Goal: Navigation & Orientation: Find specific page/section

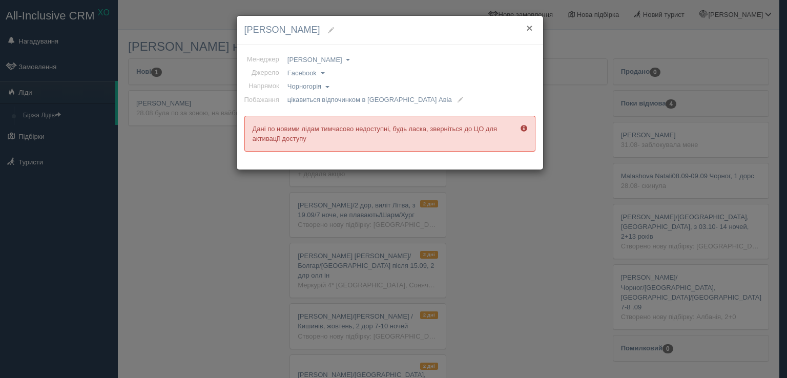
click at [529, 27] on button "×" at bounding box center [529, 28] width 6 height 11
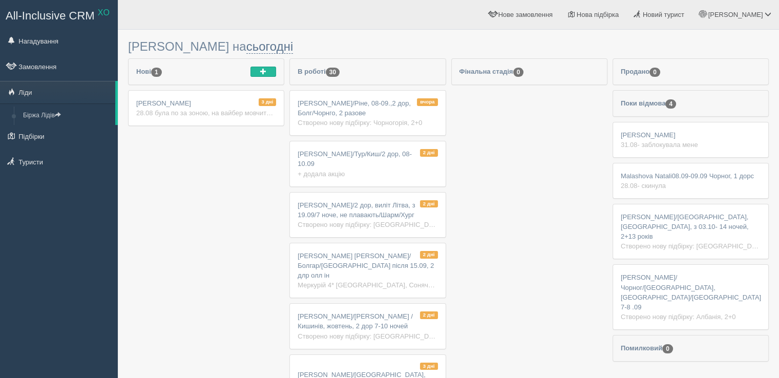
click at [362, 110] on span "[PERSON_NAME]/Ріне, 08-09.,2 дор, Болг/Чорнго, 2 разове" at bounding box center [354, 107] width 113 height 17
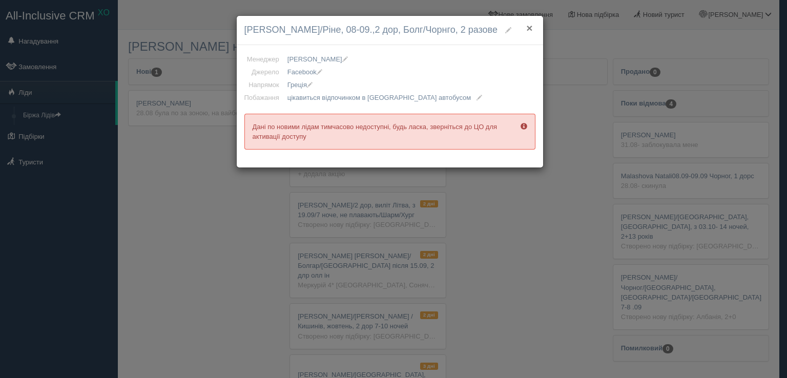
click at [529, 32] on button "×" at bounding box center [529, 28] width 6 height 11
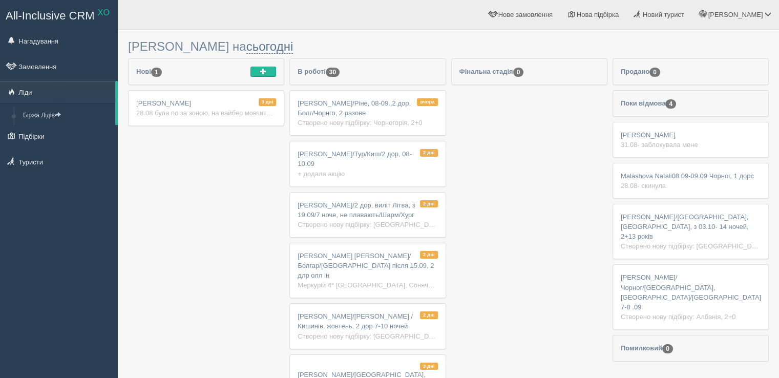
click at [215, 101] on div "3 дні Валюша Калинич 28.08 була по за зоною, на вайбер мовчить потім скинула дз…" at bounding box center [206, 108] width 155 height 35
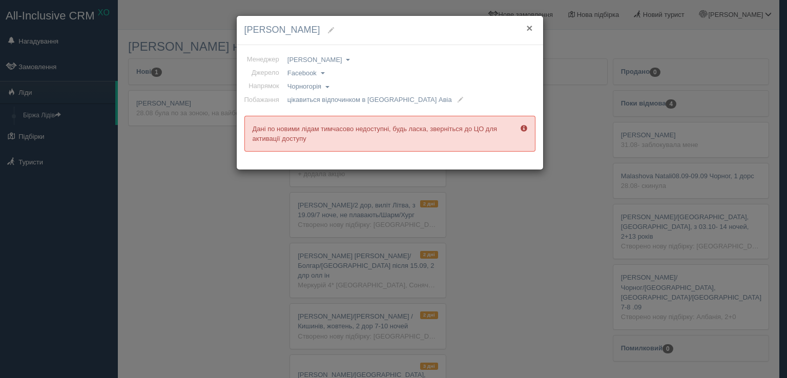
click at [531, 27] on button "×" at bounding box center [529, 28] width 6 height 11
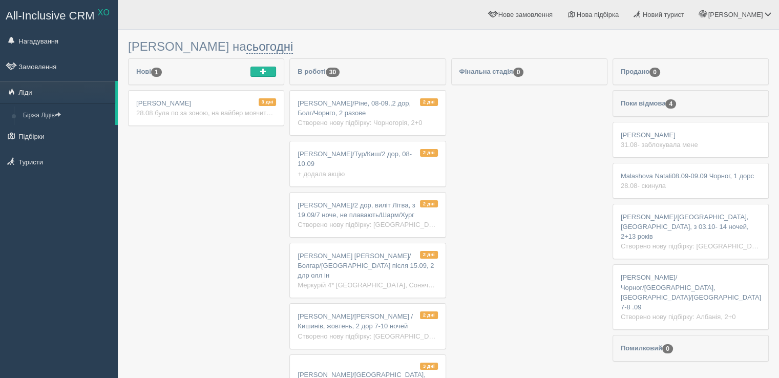
click at [220, 108] on div "28.08 була по за зоною, на вайбер мовчить потім скинула дзвінок" at bounding box center [206, 113] width 140 height 10
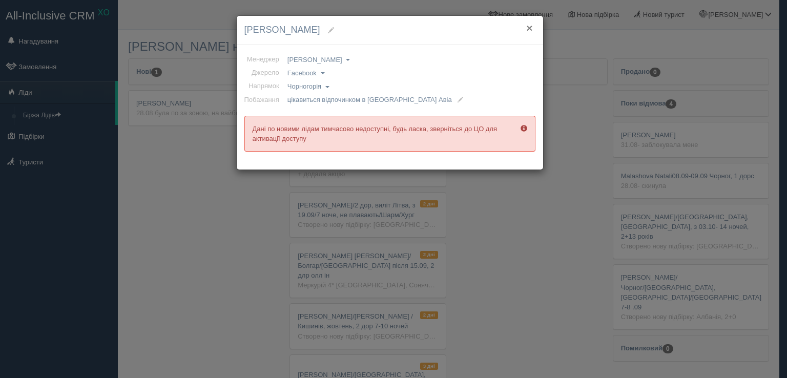
click at [529, 27] on button "×" at bounding box center [529, 28] width 6 height 11
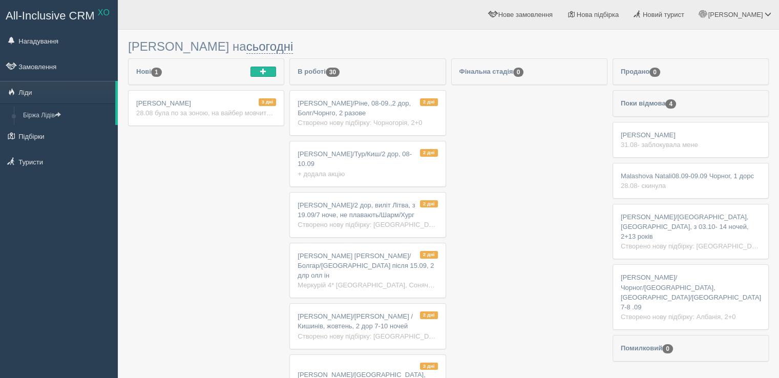
click at [350, 103] on span "Галина Барановська/Ріне, 08-09.,2 дор, Болг/Чорнго, 2 разове" at bounding box center [354, 107] width 113 height 17
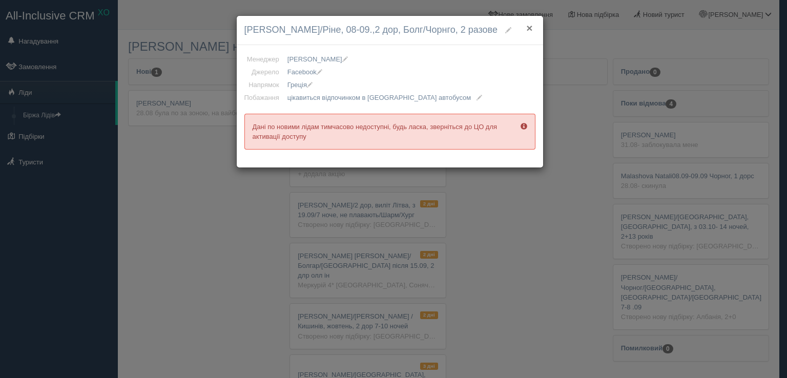
click at [530, 28] on button "×" at bounding box center [529, 28] width 6 height 11
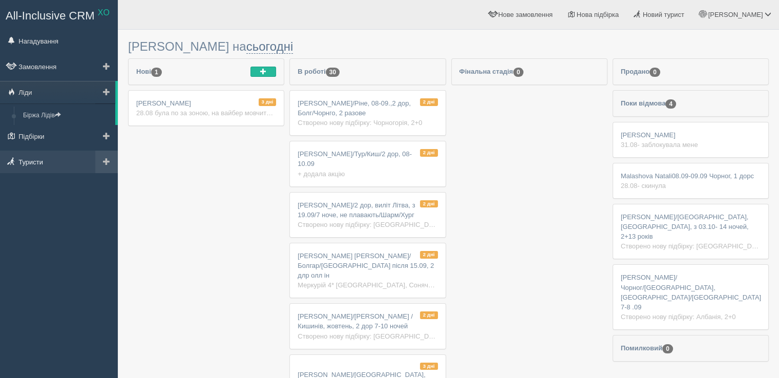
click at [46, 165] on link "Туристи" at bounding box center [59, 162] width 118 height 23
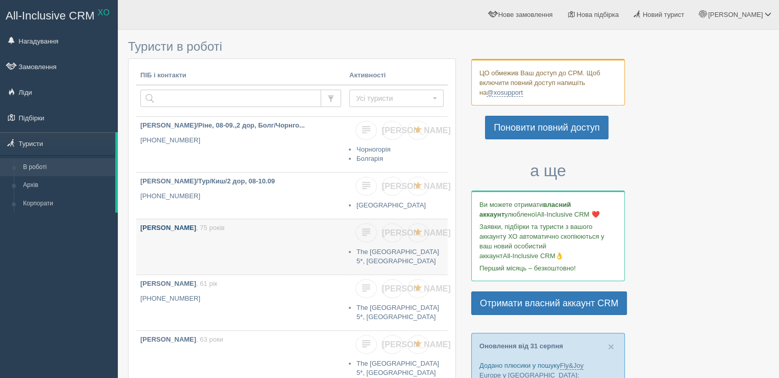
click at [271, 236] on link "Клочко Євген , 75 років" at bounding box center [240, 246] width 209 height 55
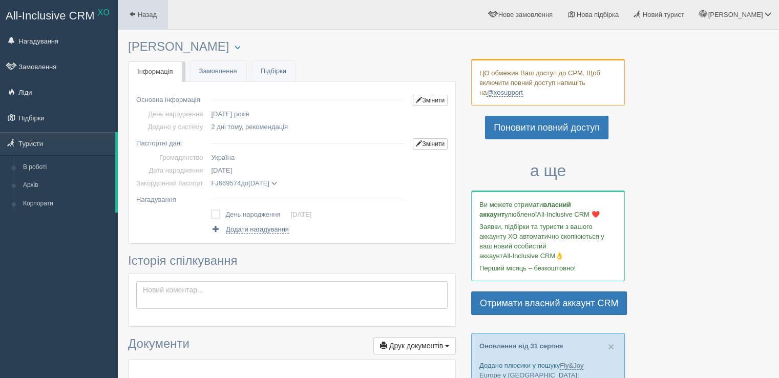
click at [149, 10] on link "Назад" at bounding box center [143, 14] width 50 height 29
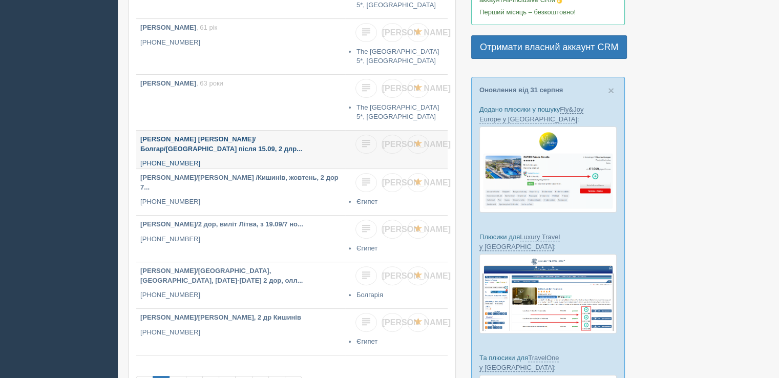
scroll to position [307, 0]
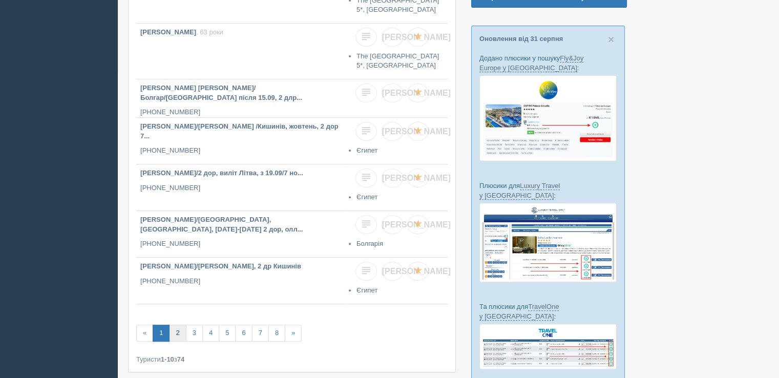
click at [173, 332] on link "2" at bounding box center [177, 333] width 17 height 17
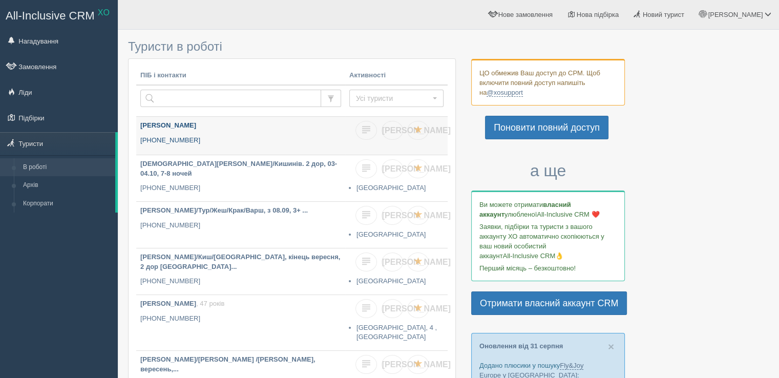
click at [236, 136] on p "+380 96 328 2229" at bounding box center [240, 141] width 201 height 10
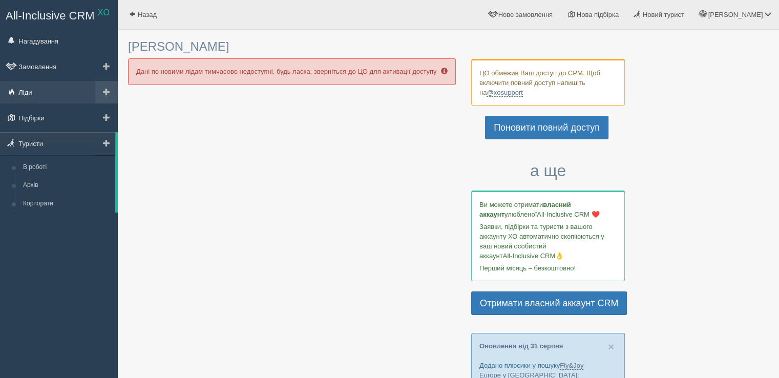
click at [45, 91] on link "Ліди" at bounding box center [59, 92] width 118 height 23
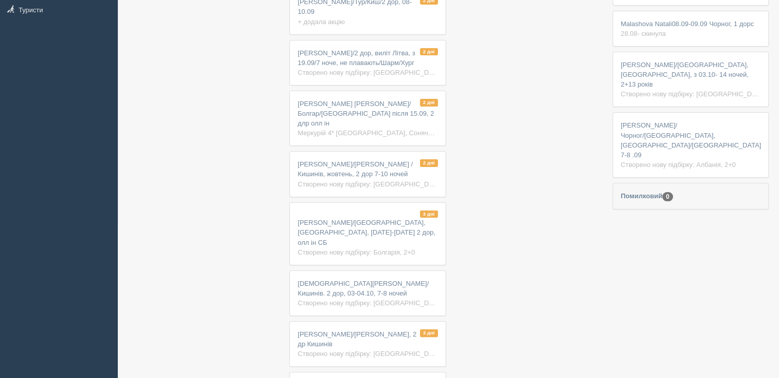
scroll to position [154, 0]
click at [385, 156] on div "2 дні Наталья Берковская/Шарм /Кишинів, жовтень, 2 дор 7-10 ночей Створено нову…" at bounding box center [367, 172] width 155 height 45
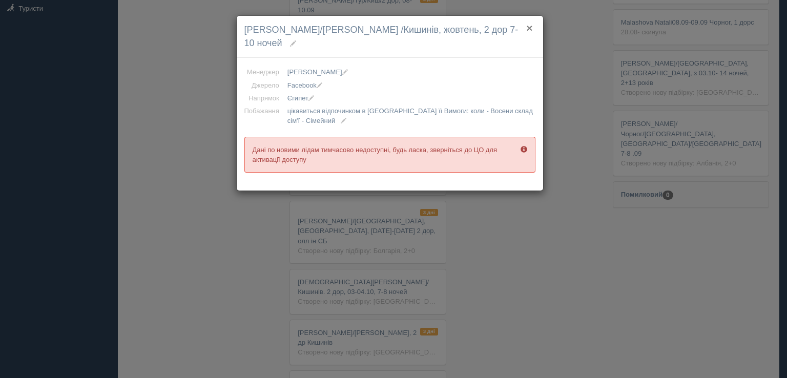
click at [531, 28] on button "×" at bounding box center [529, 28] width 6 height 11
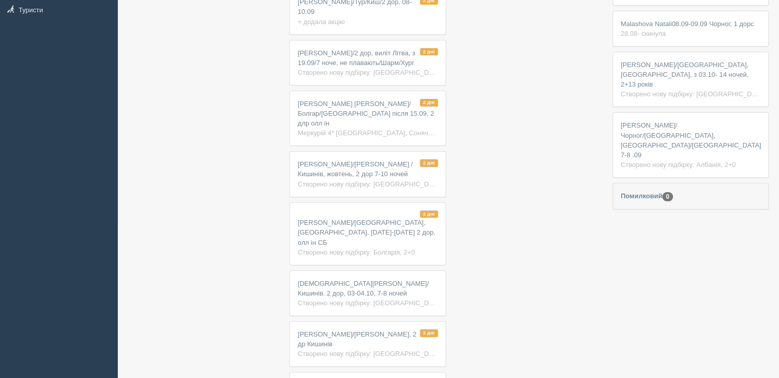
click at [377, 107] on div "2 дні Віра Лукаш Лукаш/Болгар/Вінниця після 15.09, 2 длр олл ін Меркурій 4* Бол…" at bounding box center [367, 118] width 155 height 54
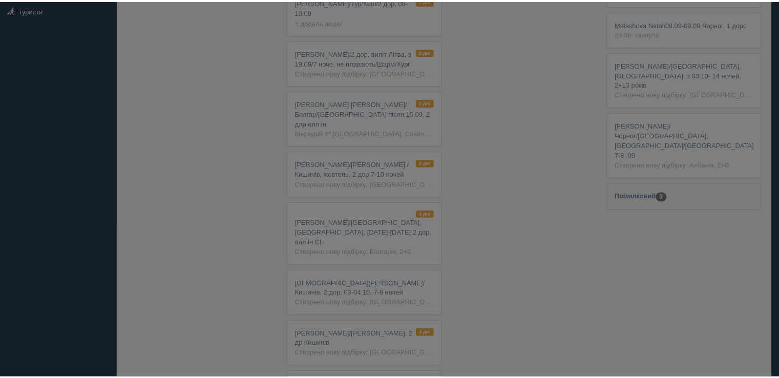
scroll to position [154, 0]
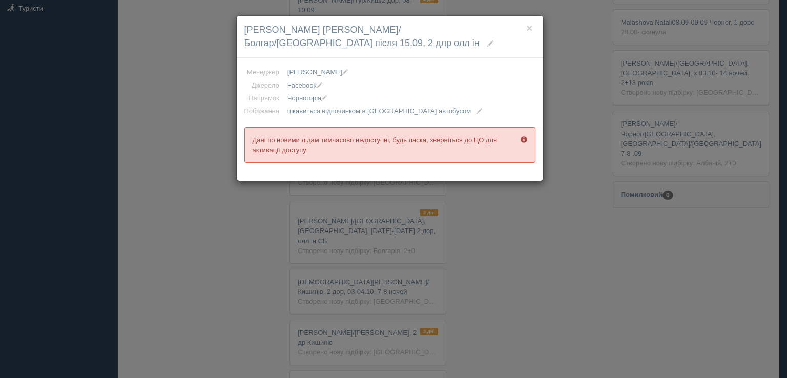
click at [533, 23] on div "× Віра Лукаш Лукаш/Болгар/Вінниця після 15.09, 2 длр олл ін" at bounding box center [390, 37] width 306 height 42
click at [531, 26] on button "×" at bounding box center [529, 28] width 6 height 11
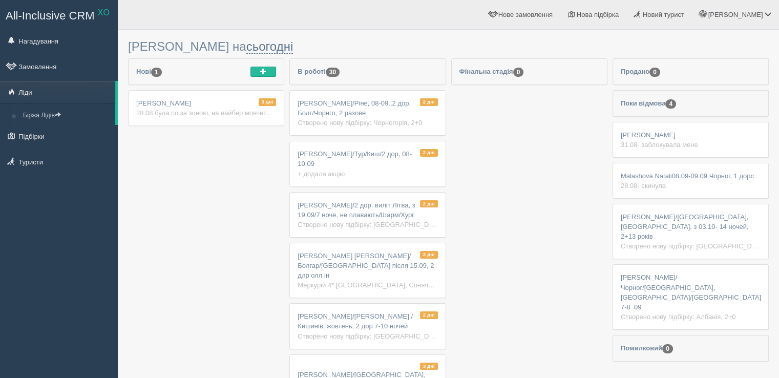
click at [361, 115] on span "[PERSON_NAME]/Ріне, 08-09.,2 дор, Болг/Чорнго, 2 разове" at bounding box center [354, 107] width 113 height 17
click at [385, 118] on div "Створено нову підбірку: Чорногорія, 2+0" at bounding box center [368, 123] width 140 height 10
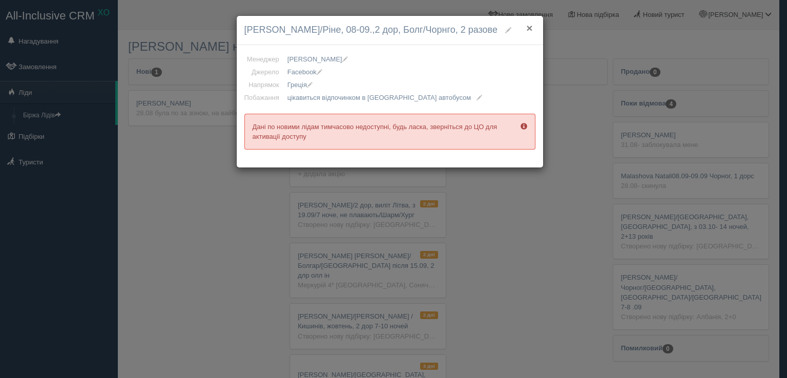
click at [530, 29] on button "×" at bounding box center [529, 28] width 6 height 11
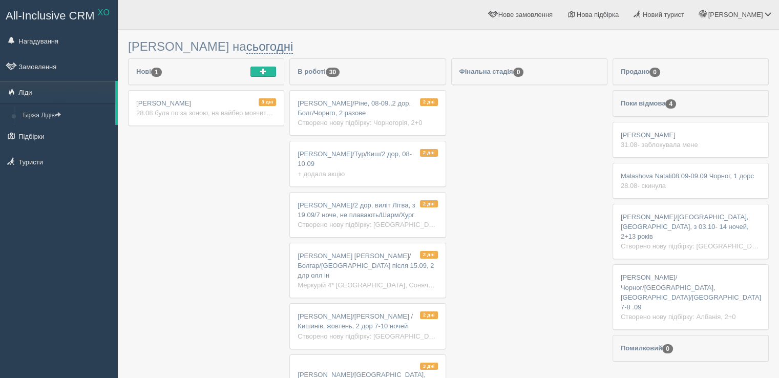
click at [357, 115] on span "[PERSON_NAME]/Ріне, 08-09.,2 дор, Болг/Чорнго, 2 разове" at bounding box center [354, 107] width 113 height 17
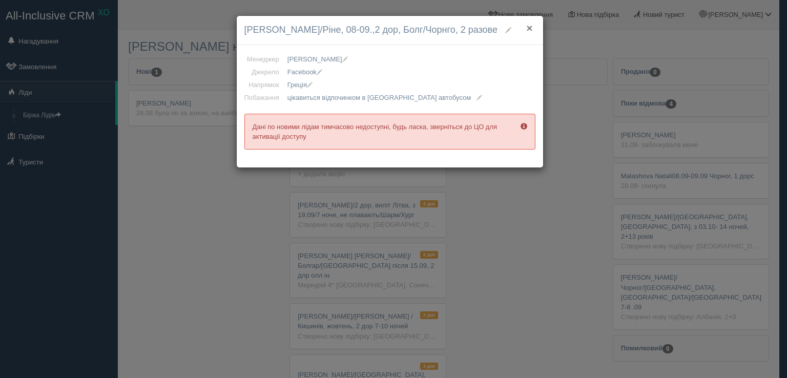
click at [529, 25] on button "×" at bounding box center [529, 28] width 6 height 11
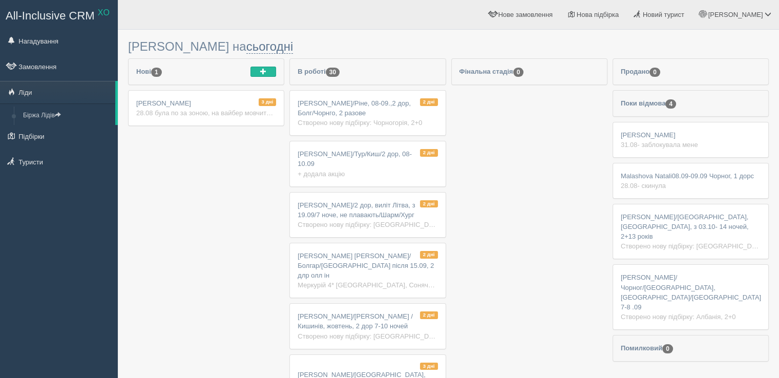
click at [379, 107] on div "2 дні [PERSON_NAME]/Ріне, 08-09.,2 дор, Болг/Чорнго, 2 разове Створено нову під…" at bounding box center [367, 113] width 155 height 45
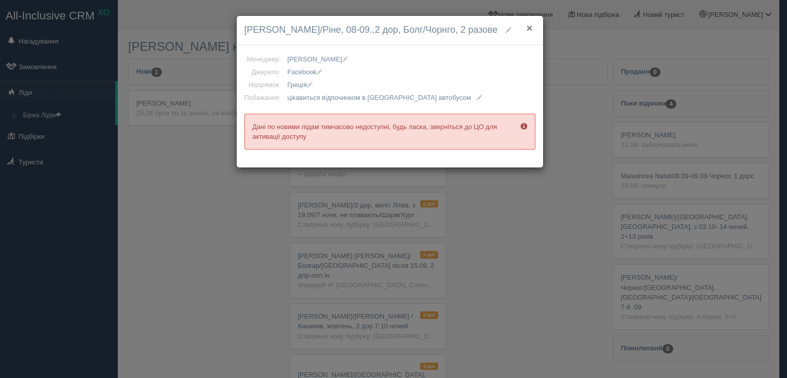
click at [529, 28] on button "×" at bounding box center [529, 28] width 6 height 11
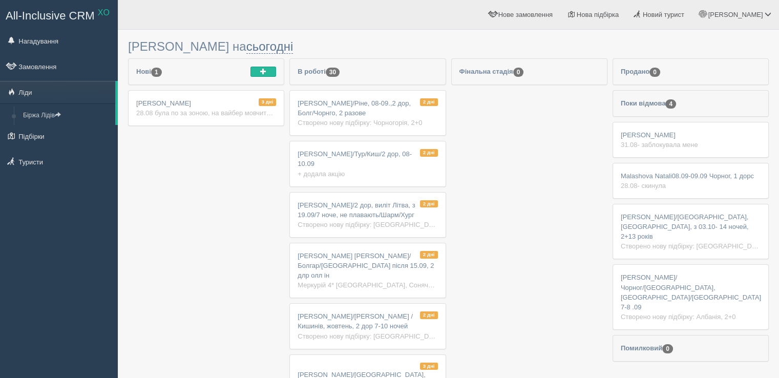
click at [239, 108] on div "28.08 була по за зоною, на вайбер мовчить потім скинула дзвінок" at bounding box center [206, 113] width 140 height 10
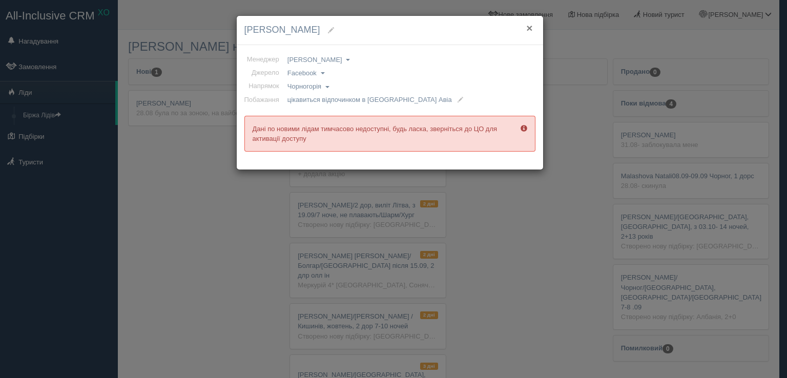
click at [530, 27] on button "×" at bounding box center [529, 28] width 6 height 11
